Goal: Information Seeking & Learning: Learn about a topic

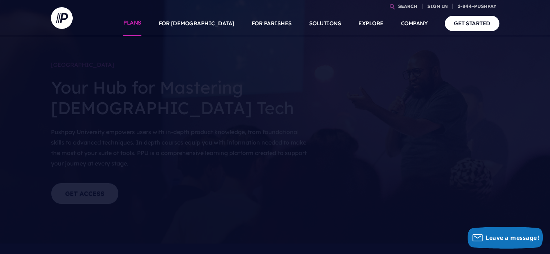
click at [141, 26] on link "PLANS" at bounding box center [132, 23] width 18 height 25
